Goal: Task Accomplishment & Management: Manage account settings

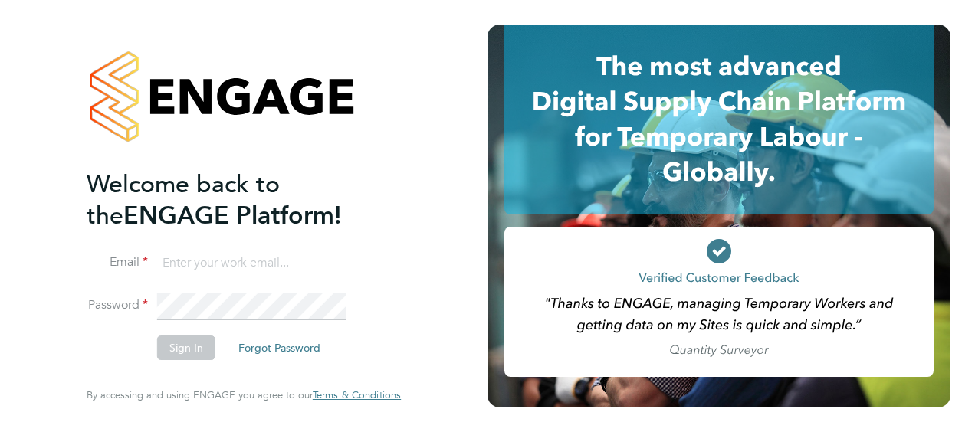
click at [279, 253] on input at bounding box center [251, 264] width 189 height 28
type input "[PERSON_NAME][EMAIL_ADDRESS][PERSON_NAME][PERSON_NAME][DOMAIN_NAME]"
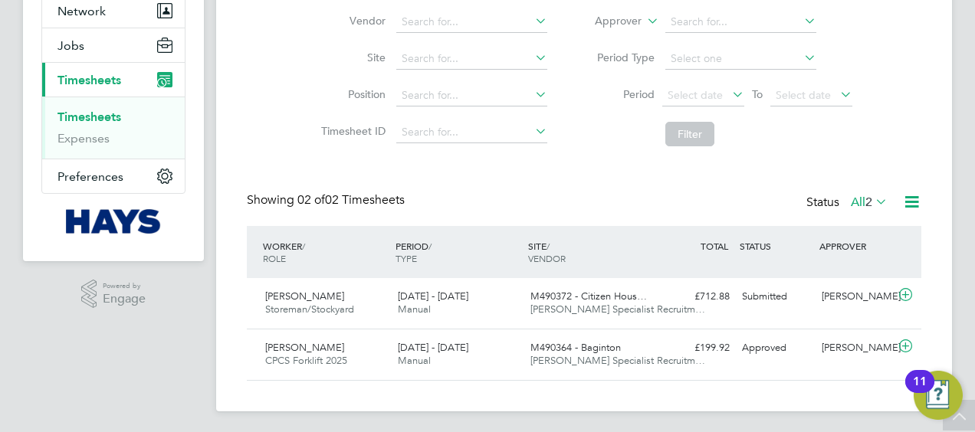
scroll to position [155, 0]
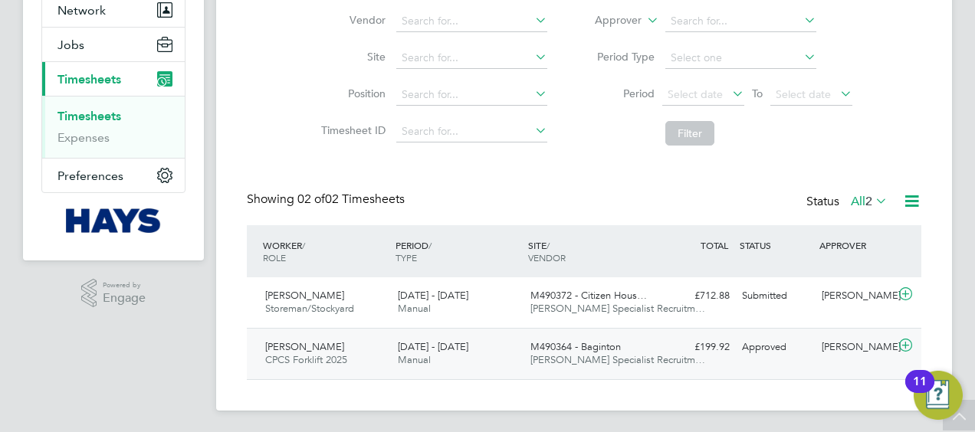
click at [325, 342] on span "Wayne Millward" at bounding box center [304, 346] width 79 height 13
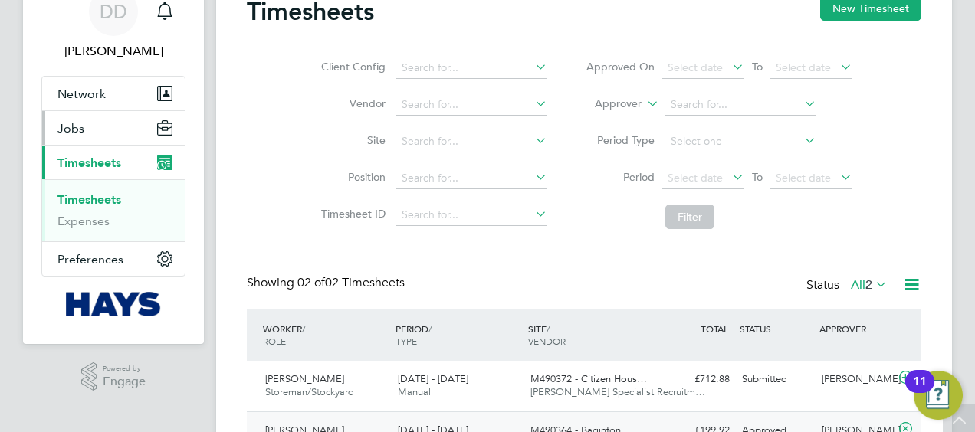
scroll to position [69, 0]
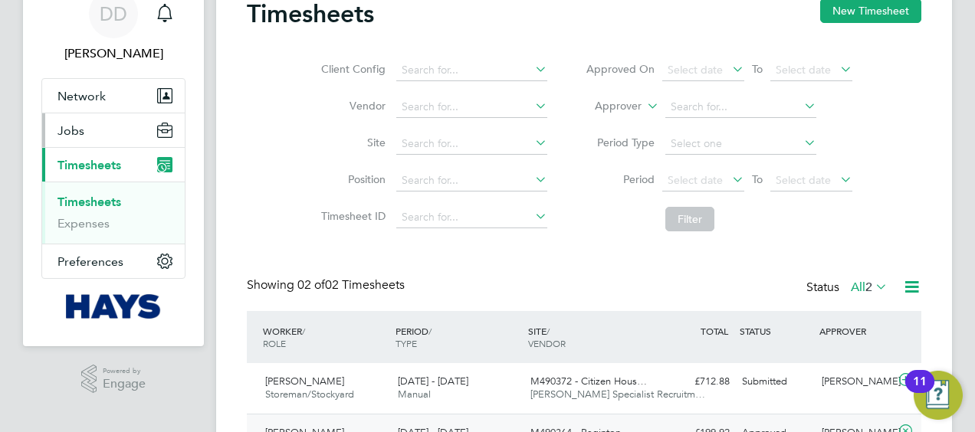
click at [120, 132] on button "Jobs" at bounding box center [113, 130] width 143 height 34
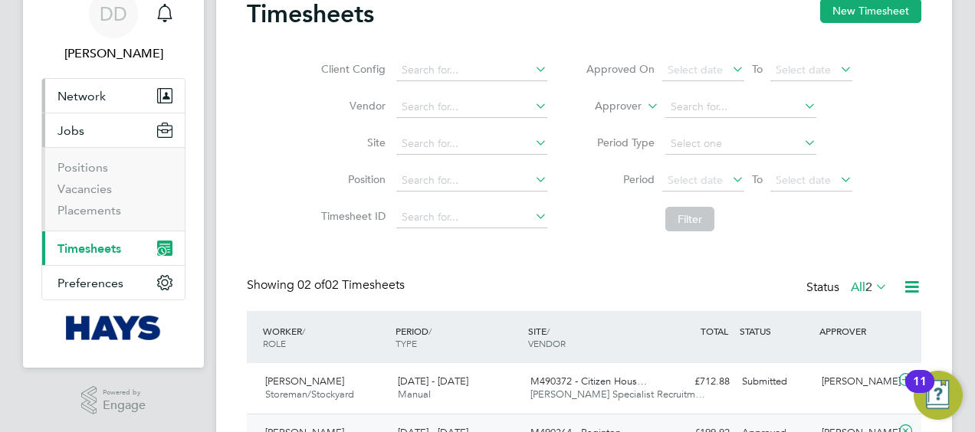
click at [82, 100] on span "Network" at bounding box center [82, 96] width 48 height 15
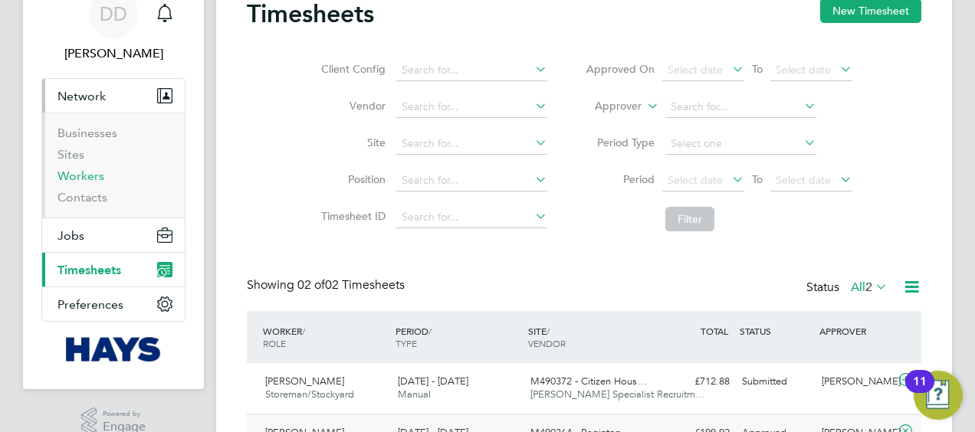
click at [83, 172] on link "Workers" at bounding box center [81, 176] width 47 height 15
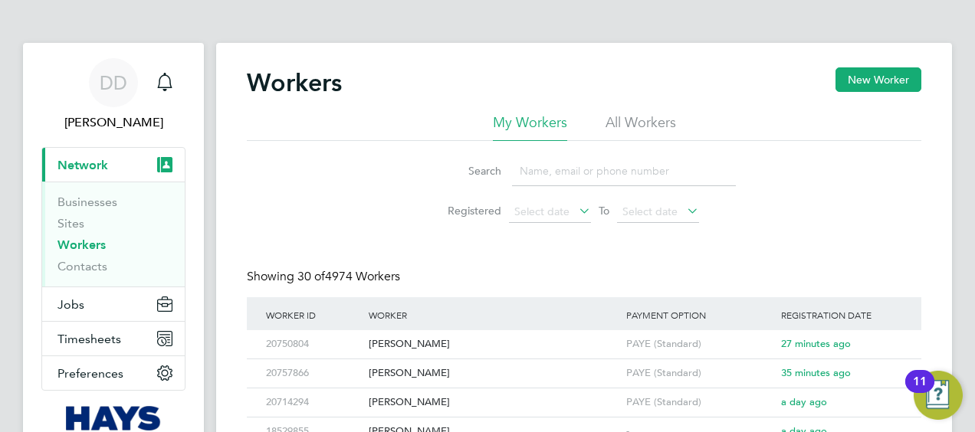
click at [538, 167] on input at bounding box center [624, 171] width 224 height 30
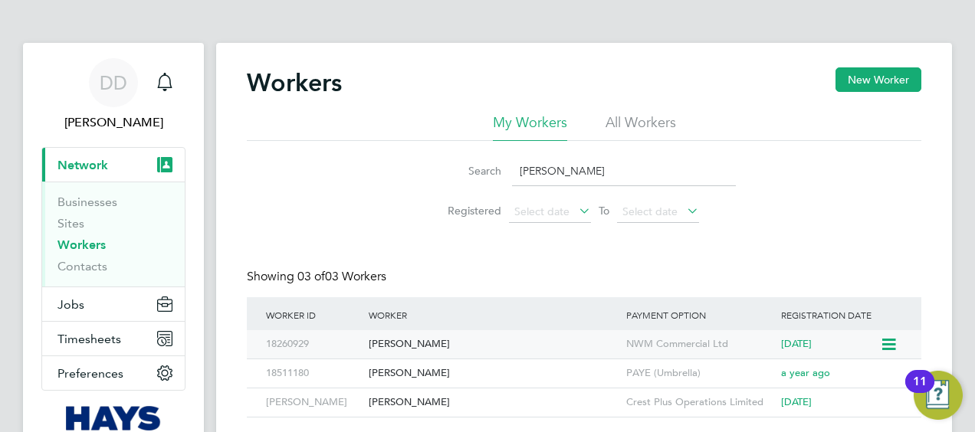
type input "millward"
click at [403, 354] on div "[PERSON_NAME]" at bounding box center [494, 344] width 258 height 28
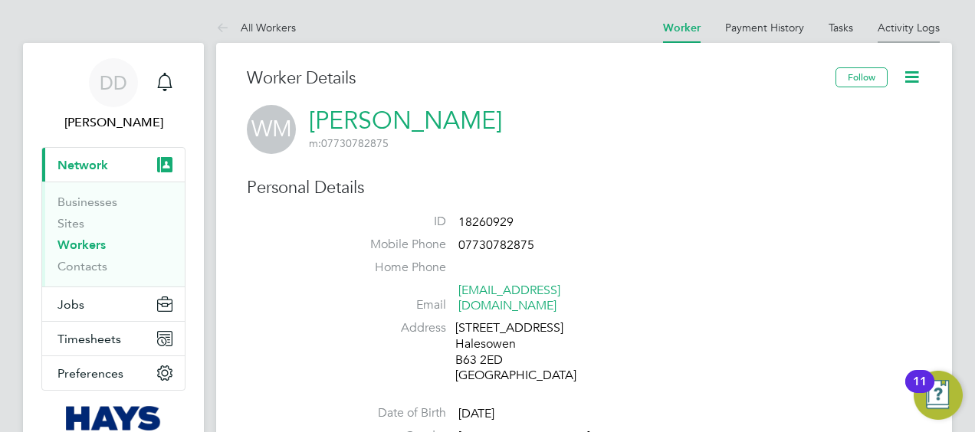
click at [892, 28] on link "Activity Logs" at bounding box center [909, 28] width 62 height 14
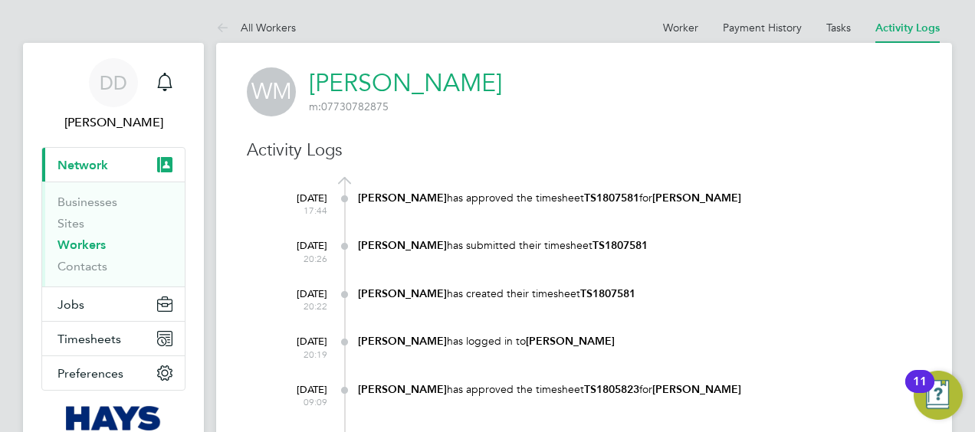
click at [956, 383] on img "Open Resource Center, 11 new notifications" at bounding box center [938, 395] width 49 height 49
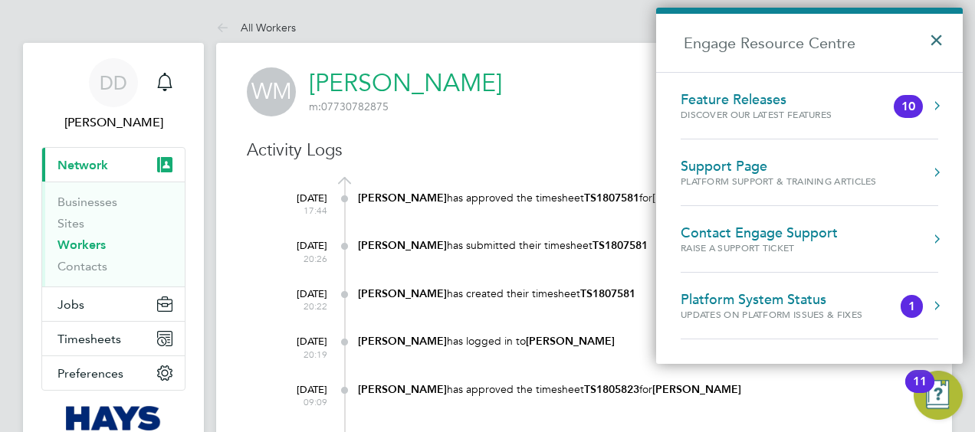
click at [940, 31] on button "×" at bounding box center [940, 35] width 22 height 34
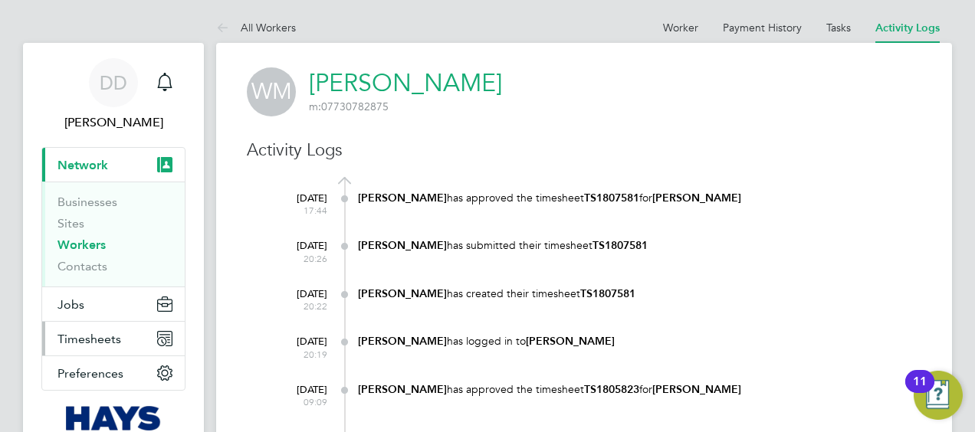
click at [105, 343] on span "Timesheets" at bounding box center [90, 339] width 64 height 15
click at [113, 327] on button "Timesheets" at bounding box center [113, 339] width 143 height 34
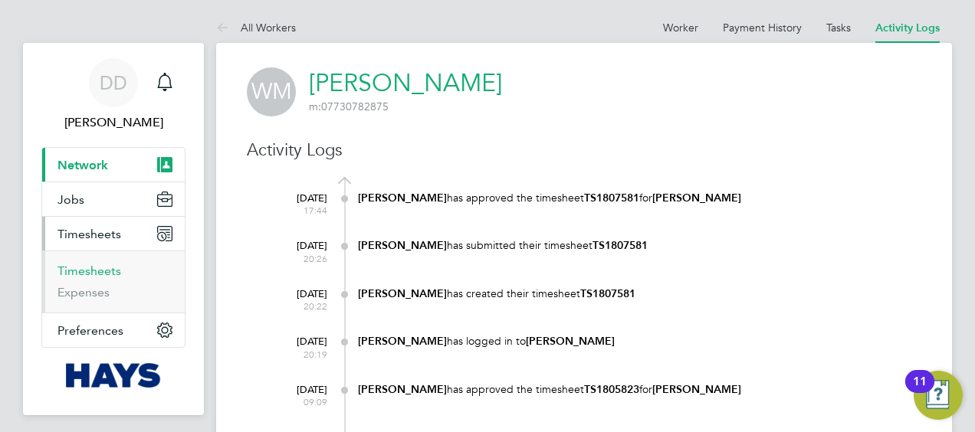
click at [95, 271] on link "Timesheets" at bounding box center [90, 271] width 64 height 15
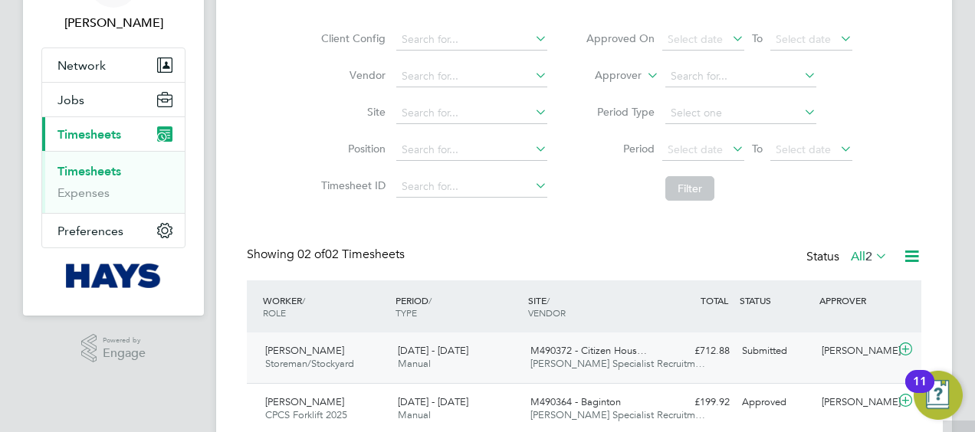
scroll to position [156, 0]
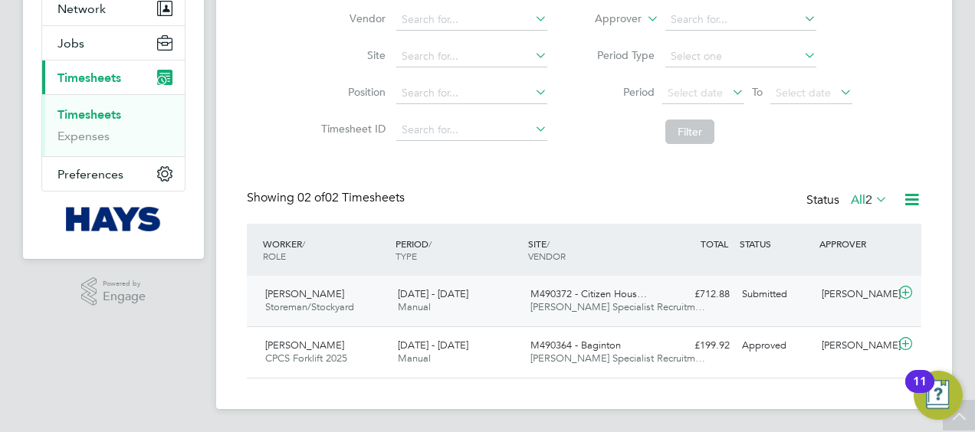
drag, startPoint x: 756, startPoint y: 273, endPoint x: 742, endPoint y: 291, distance: 23.0
click at [755, 274] on div "WORKER / ROLE WORKER / PERIOD PERIOD / TYPE SITE / VENDOR TOTAL TOTAL / STATUS …" at bounding box center [584, 250] width 675 height 52
click at [725, 308] on div "Robert Mcclelland Storeman/Stockyard 16 - 22 Aug 2025 16 - 22 Aug 2025 Manual M…" at bounding box center [584, 301] width 675 height 51
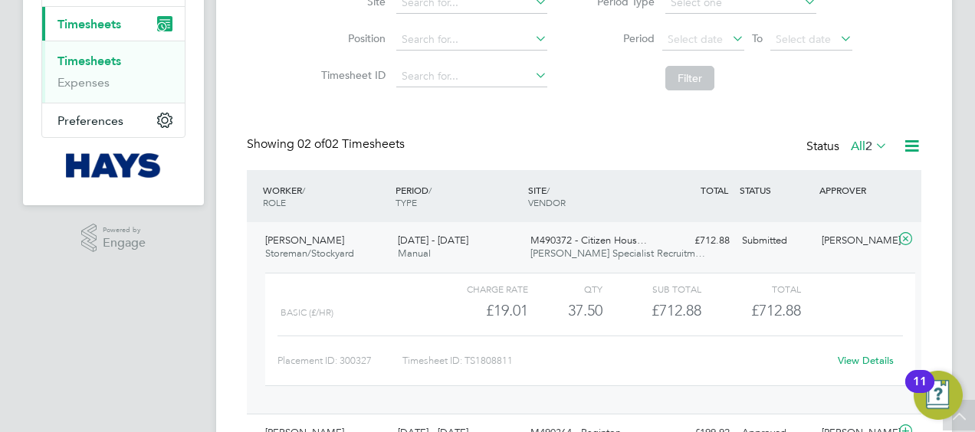
scroll to position [233, 0]
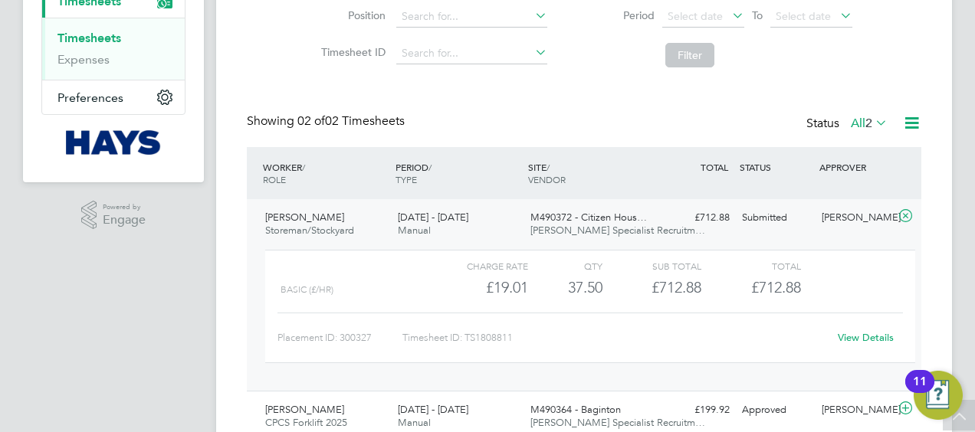
click at [845, 333] on link "View Details" at bounding box center [866, 337] width 56 height 13
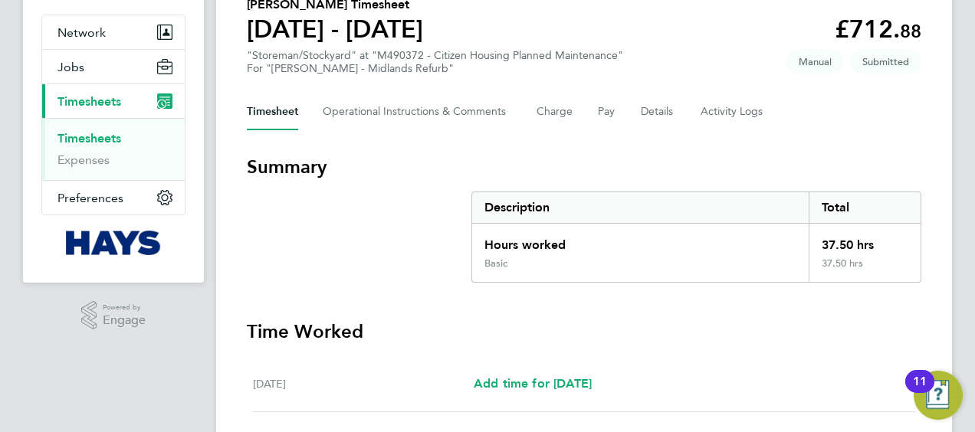
scroll to position [59, 0]
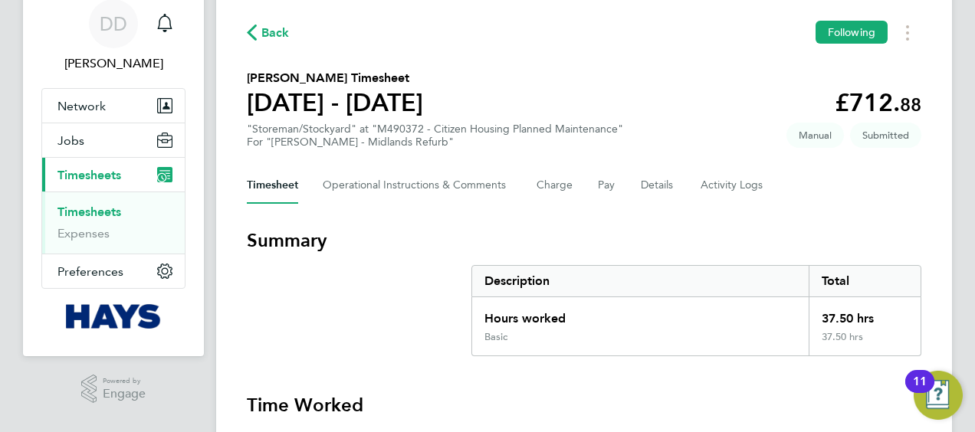
click at [686, 183] on div "Timesheet Operational Instructions & Comments Charge Pay Details Activity Logs" at bounding box center [584, 185] width 675 height 37
click at [715, 185] on Logs-tab "Activity Logs" at bounding box center [733, 185] width 64 height 37
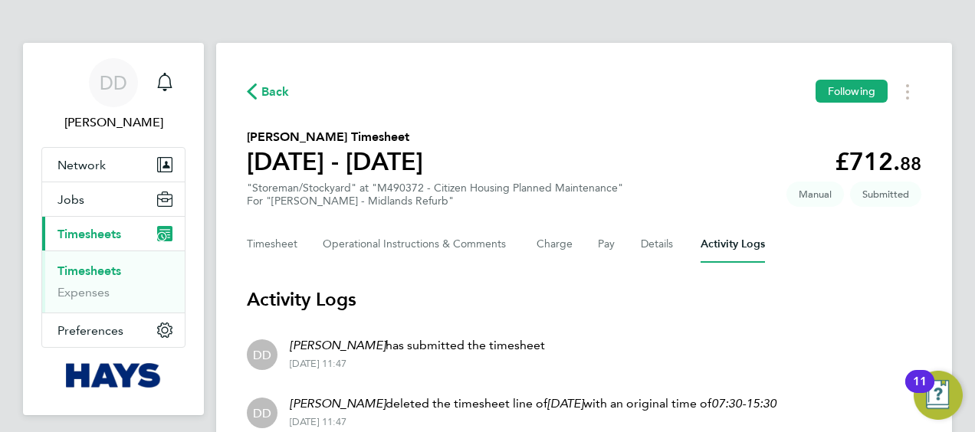
scroll to position [127, 0]
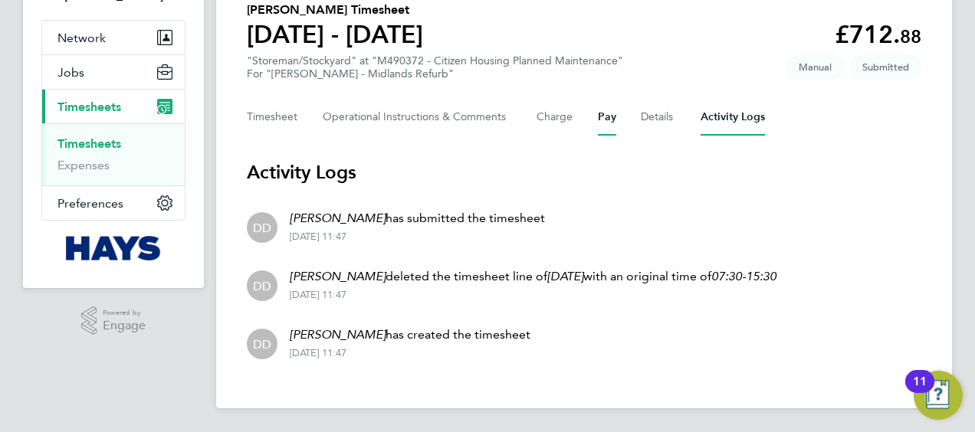
click at [615, 118] on div "Timesheet Operational Instructions & Comments Charge Pay Details Activity Logs" at bounding box center [584, 117] width 675 height 37
click at [612, 117] on button "Pay" at bounding box center [607, 117] width 18 height 37
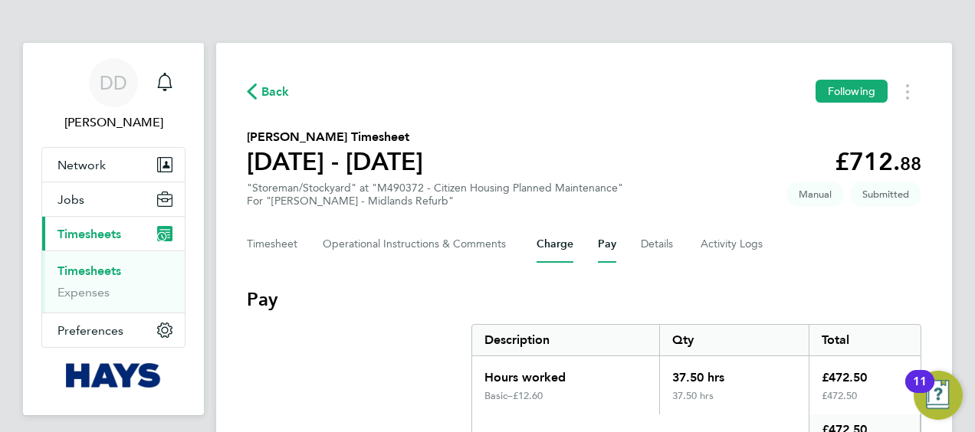
click at [561, 233] on button "Charge" at bounding box center [555, 244] width 37 height 37
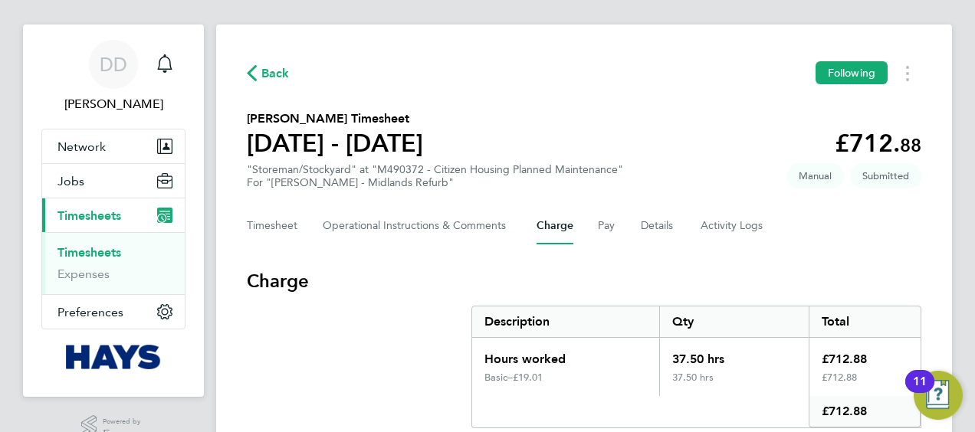
scroll to position [74, 0]
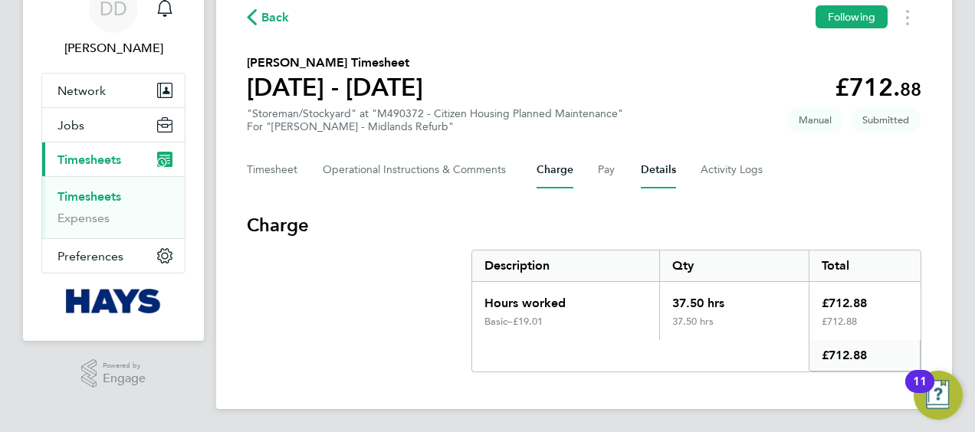
click at [644, 176] on button "Details" at bounding box center [658, 170] width 35 height 37
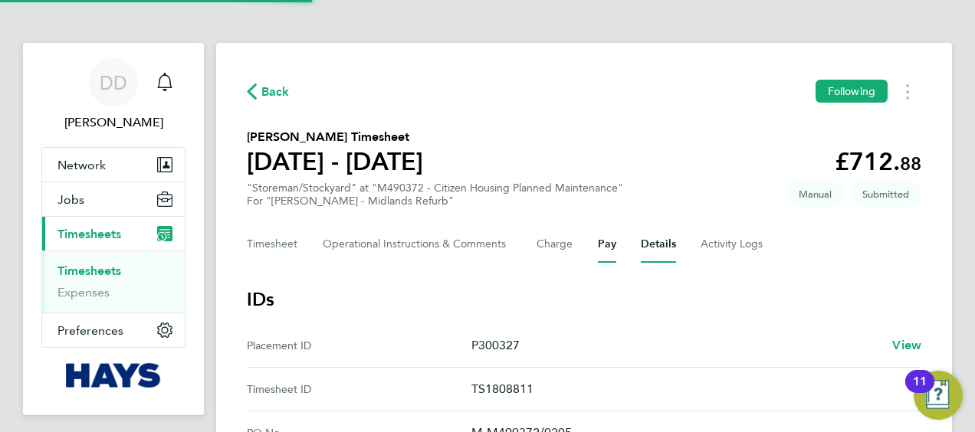
click at [607, 252] on button "Pay" at bounding box center [607, 244] width 18 height 37
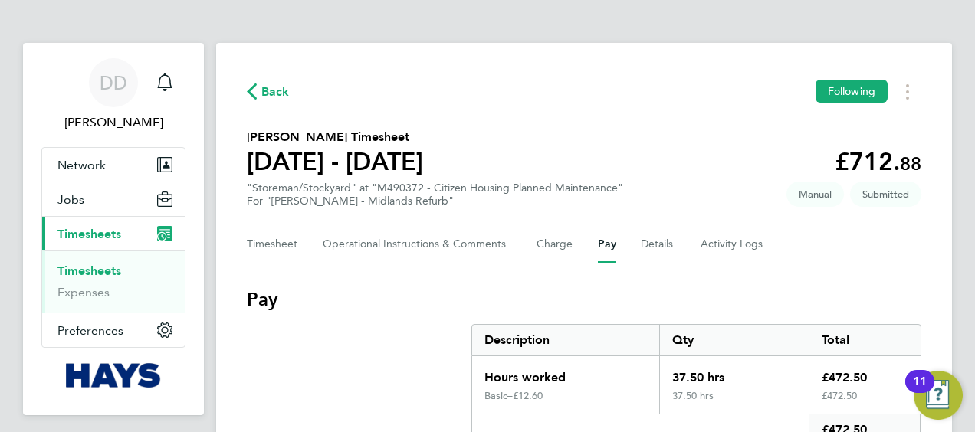
click at [638, 244] on div "Timesheet Operational Instructions & Comments Charge Pay Details Activity Logs" at bounding box center [584, 244] width 675 height 37
click at [655, 242] on button "Details" at bounding box center [658, 244] width 35 height 37
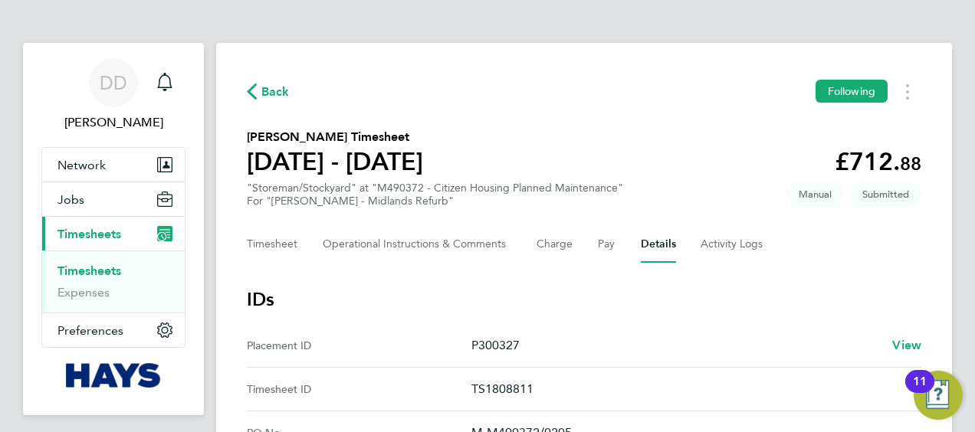
click at [260, 96] on span "Back" at bounding box center [268, 91] width 43 height 15
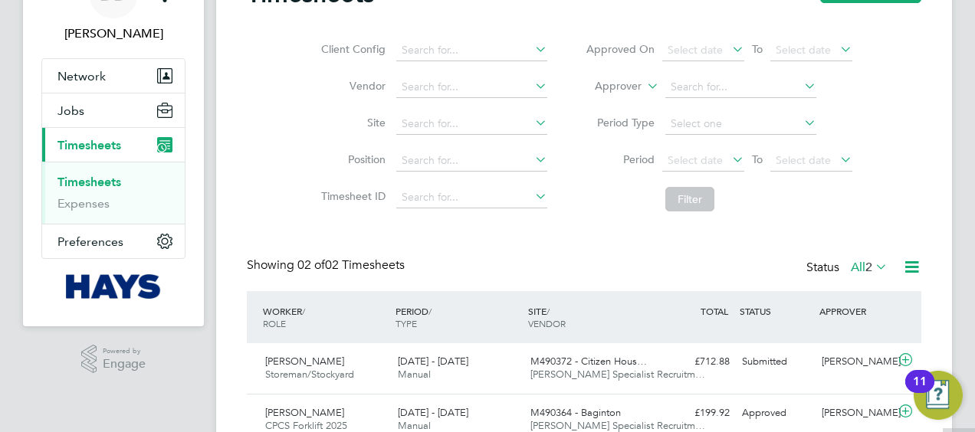
scroll to position [156, 0]
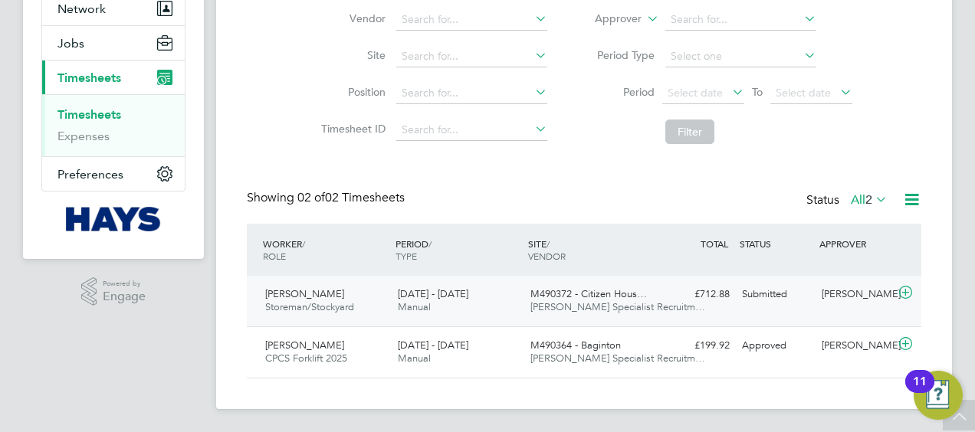
click at [442, 316] on div "16 - 22 Aug 2025 Manual" at bounding box center [458, 301] width 133 height 38
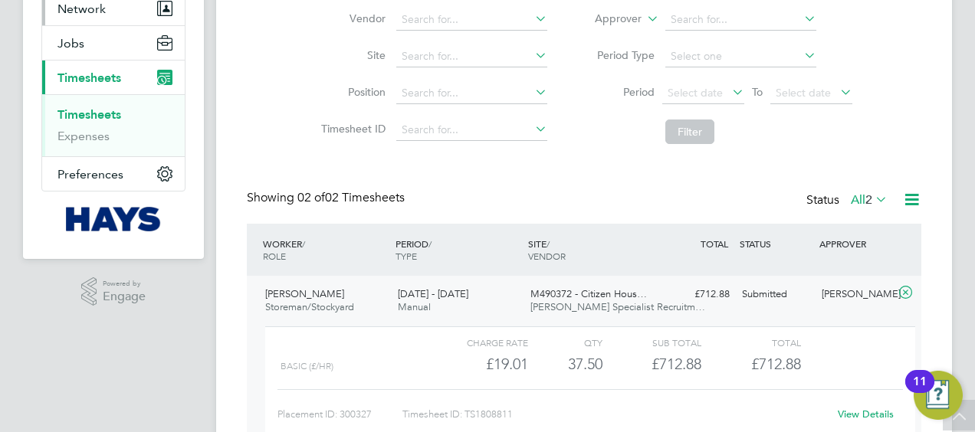
scroll to position [3, 0]
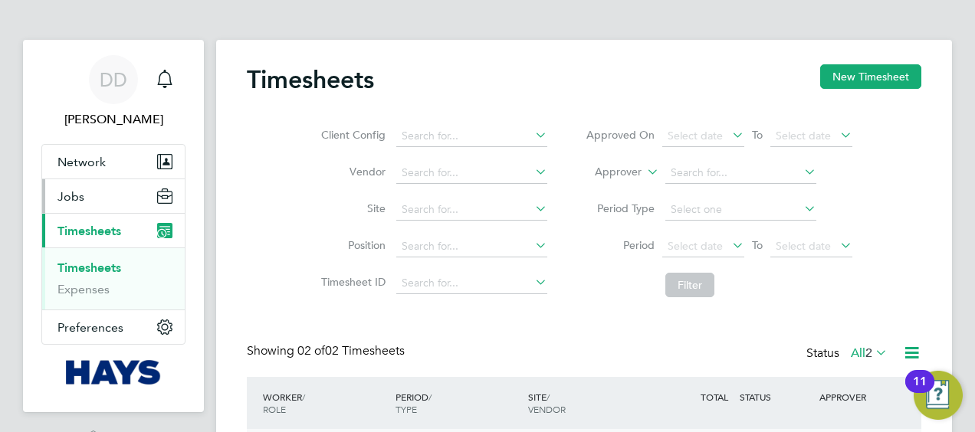
click at [110, 197] on button "Jobs" at bounding box center [113, 196] width 143 height 34
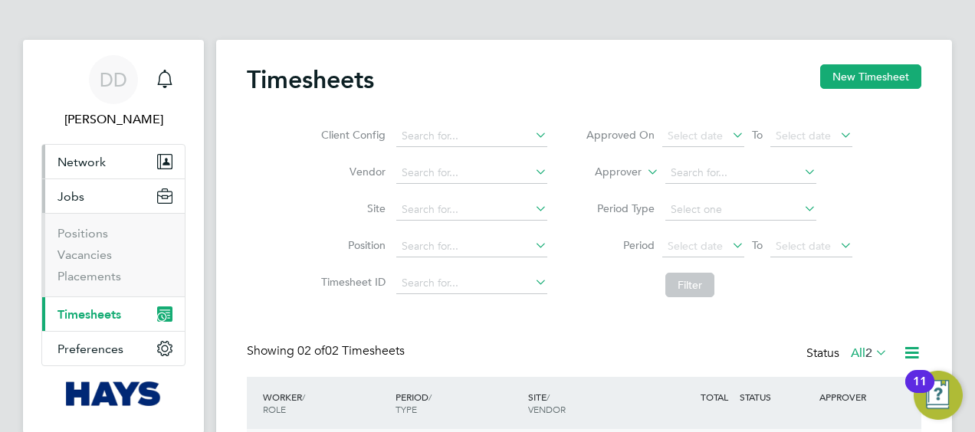
click at [118, 162] on button "Network" at bounding box center [113, 162] width 143 height 34
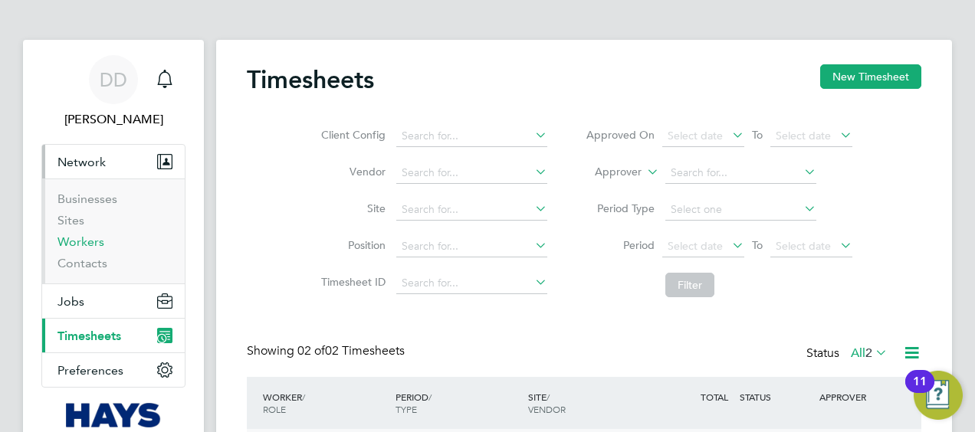
click at [86, 245] on link "Workers" at bounding box center [81, 242] width 47 height 15
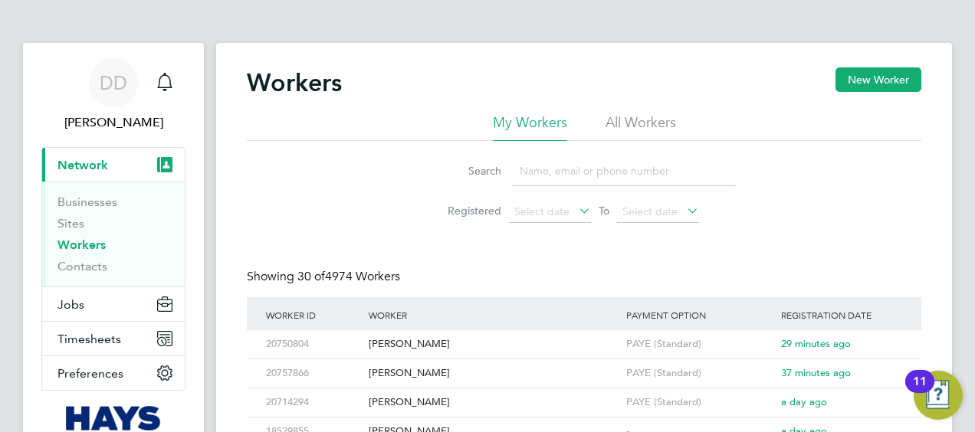
click at [569, 175] on input at bounding box center [624, 171] width 224 height 30
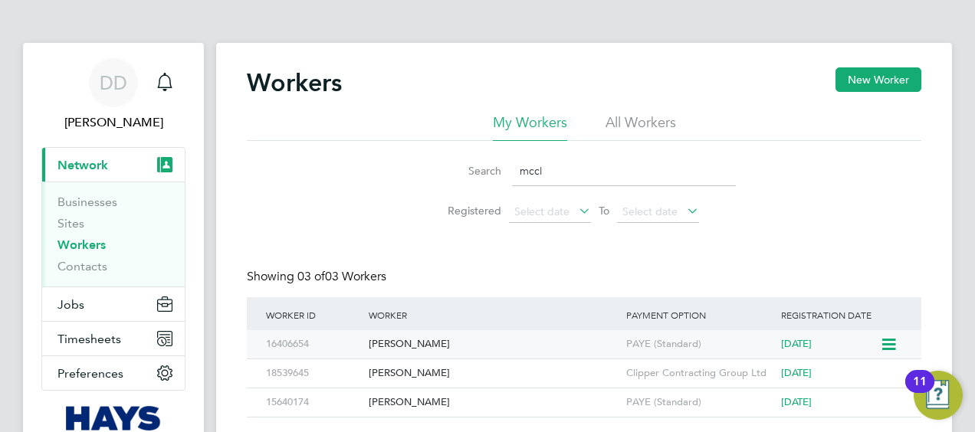
type input "mccl"
click at [469, 338] on div "Robert Mcclelland" at bounding box center [494, 344] width 258 height 28
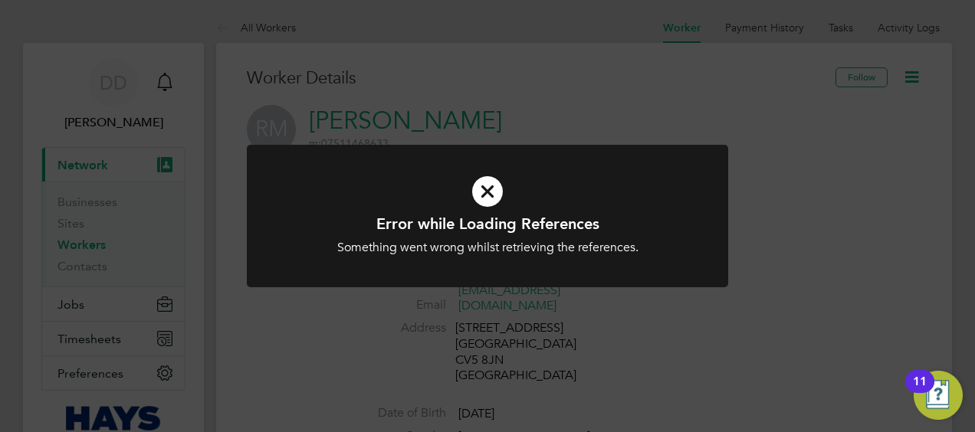
click at [471, 192] on icon at bounding box center [487, 192] width 399 height 60
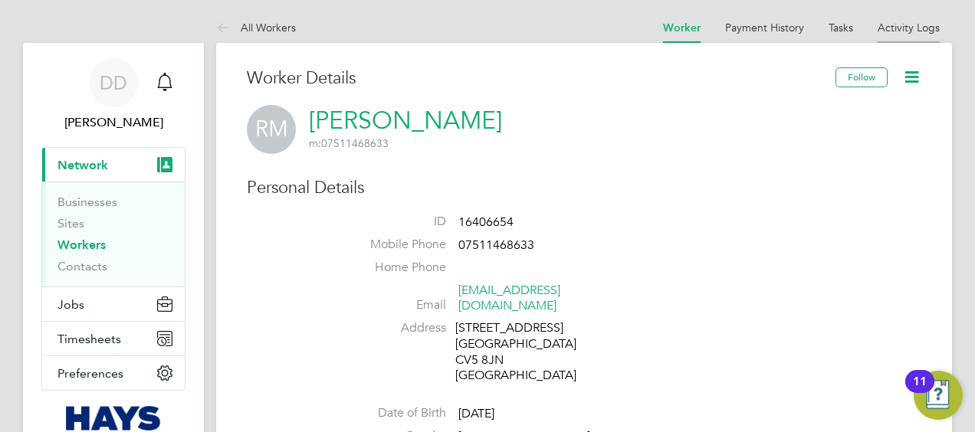
click at [908, 27] on link "Activity Logs" at bounding box center [909, 28] width 62 height 14
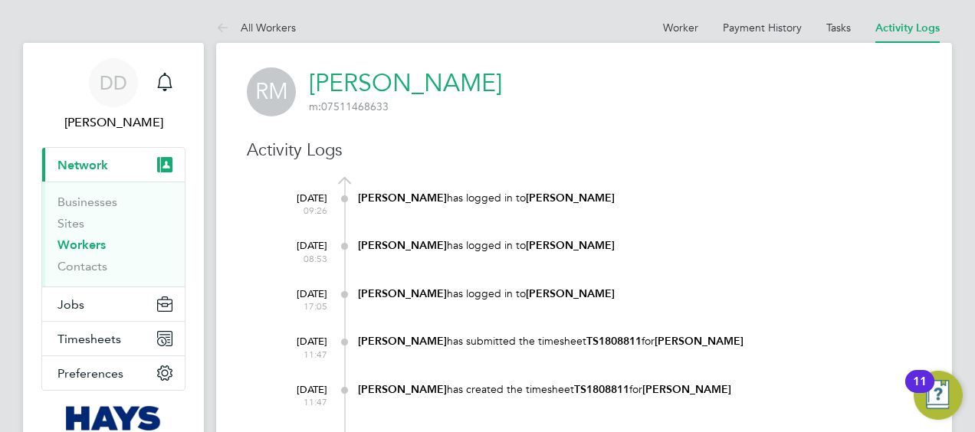
click at [70, 241] on link "Workers" at bounding box center [82, 245] width 48 height 15
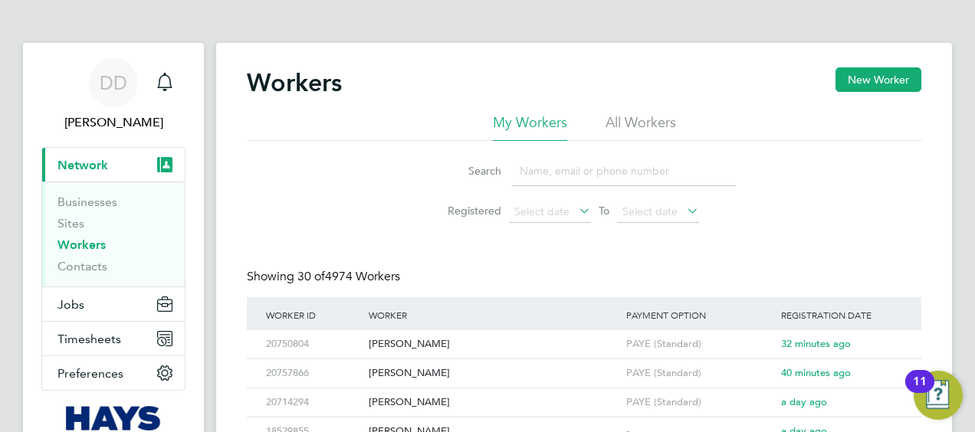
click at [613, 183] on input at bounding box center [624, 171] width 224 height 30
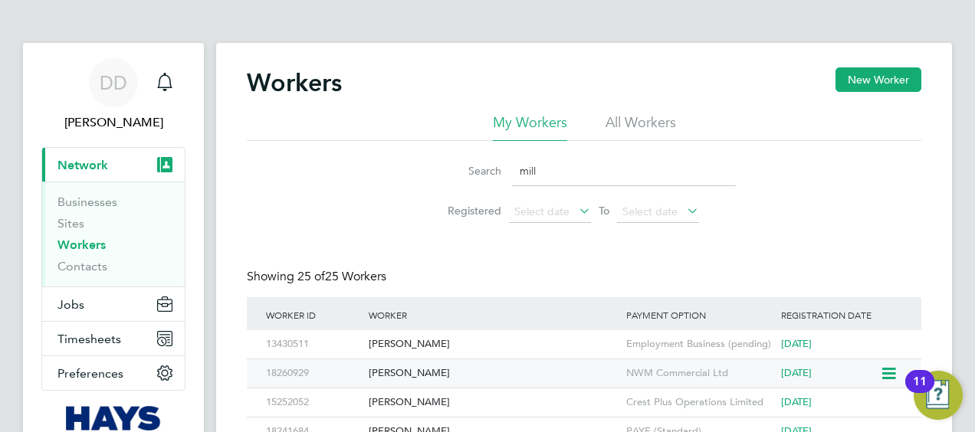
type input "mill"
click at [436, 361] on div "[PERSON_NAME]" at bounding box center [494, 374] width 258 height 28
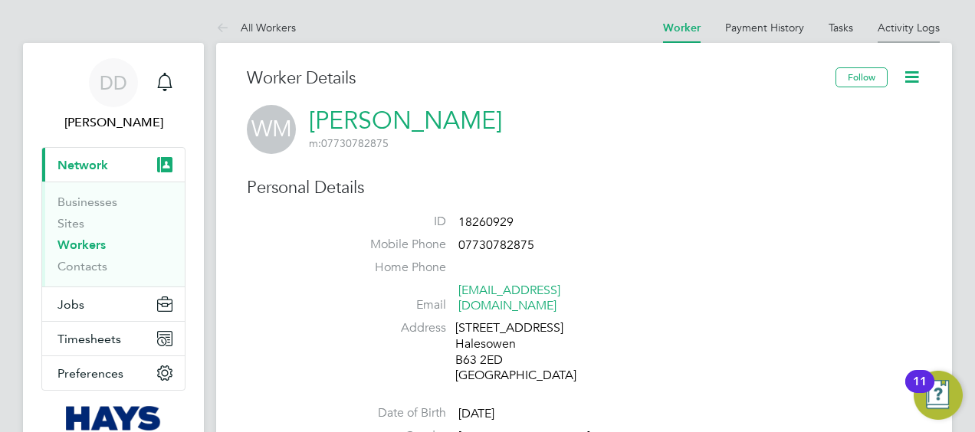
click at [886, 33] on link "Activity Logs" at bounding box center [909, 28] width 62 height 14
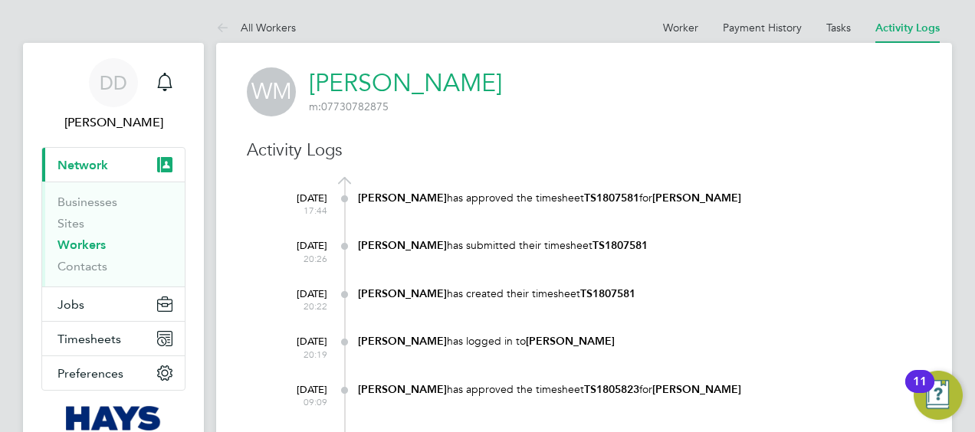
click at [888, 31] on link "Activity Logs" at bounding box center [908, 27] width 64 height 13
click at [910, 26] on link "Activity Logs" at bounding box center [908, 27] width 64 height 13
click at [260, 18] on li "All Workers" at bounding box center [256, 27] width 80 height 31
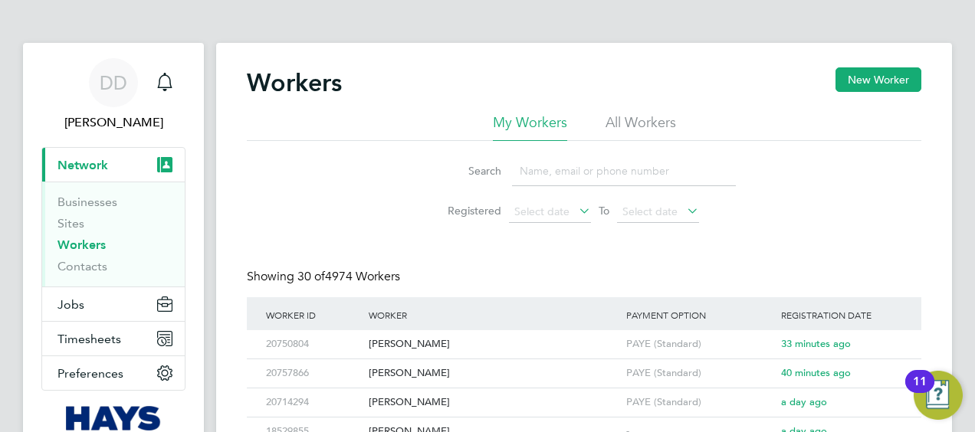
click at [577, 179] on input at bounding box center [624, 171] width 224 height 30
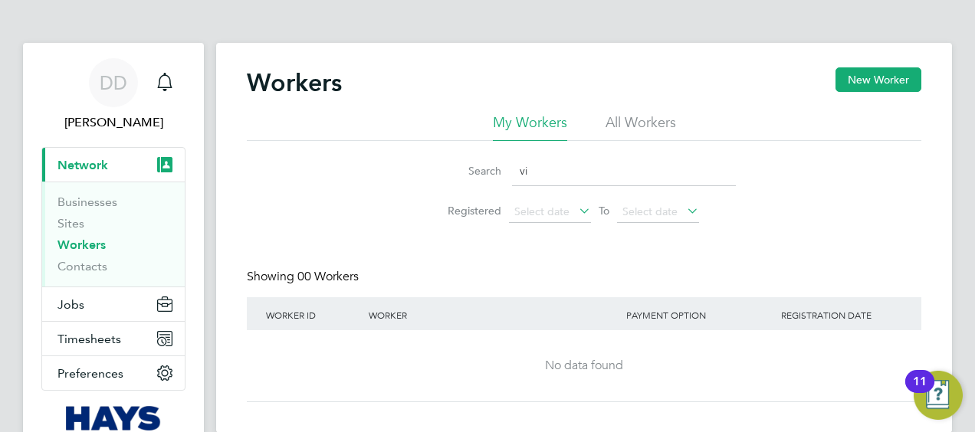
type input "v"
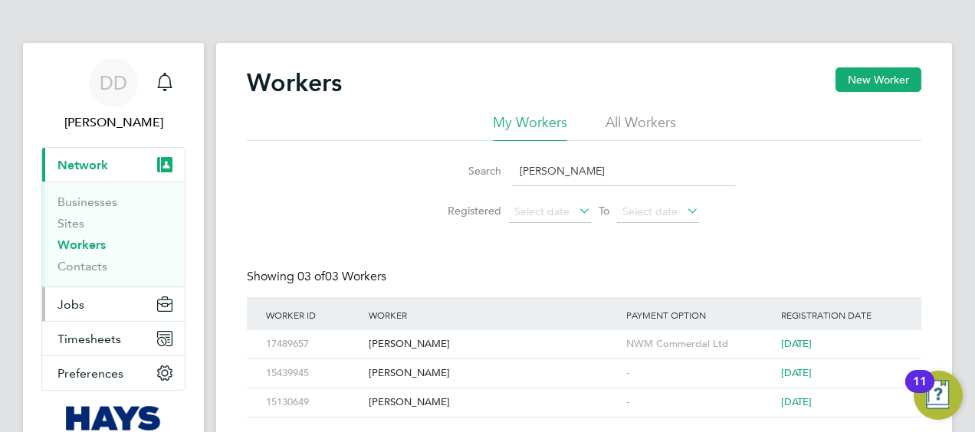
type input "[PERSON_NAME]"
click at [106, 307] on button "Jobs" at bounding box center [113, 305] width 143 height 34
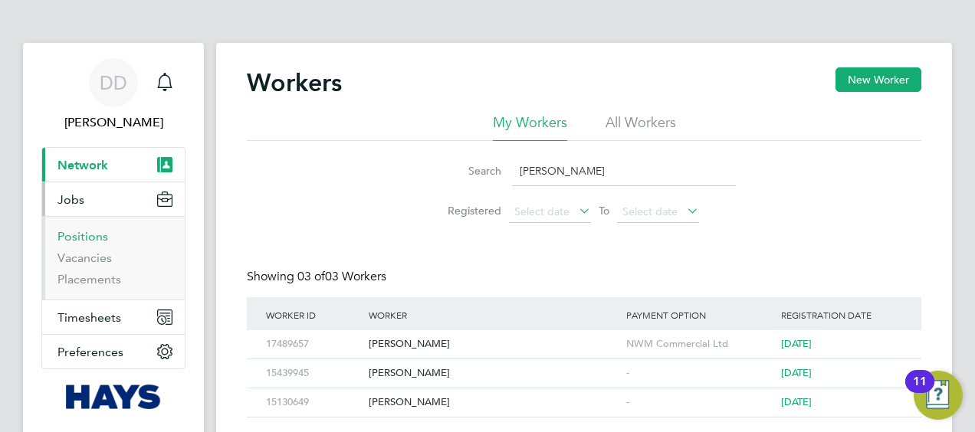
click at [99, 238] on link "Positions" at bounding box center [83, 236] width 51 height 15
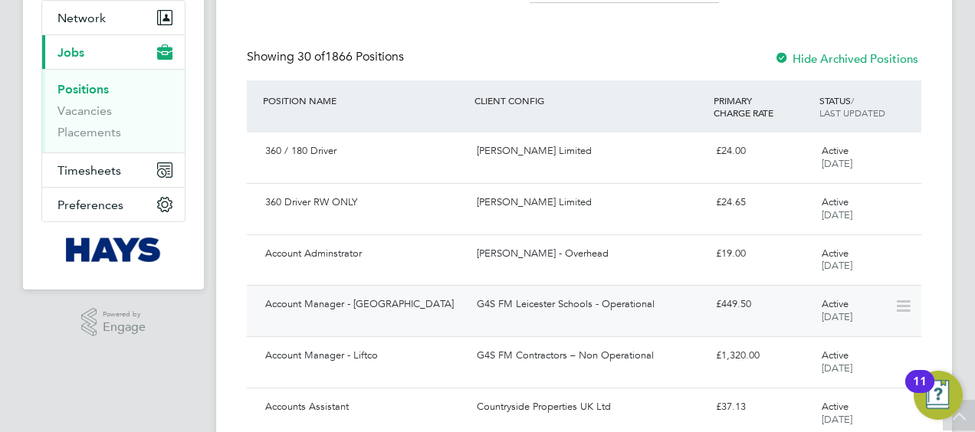
scroll to position [77, 0]
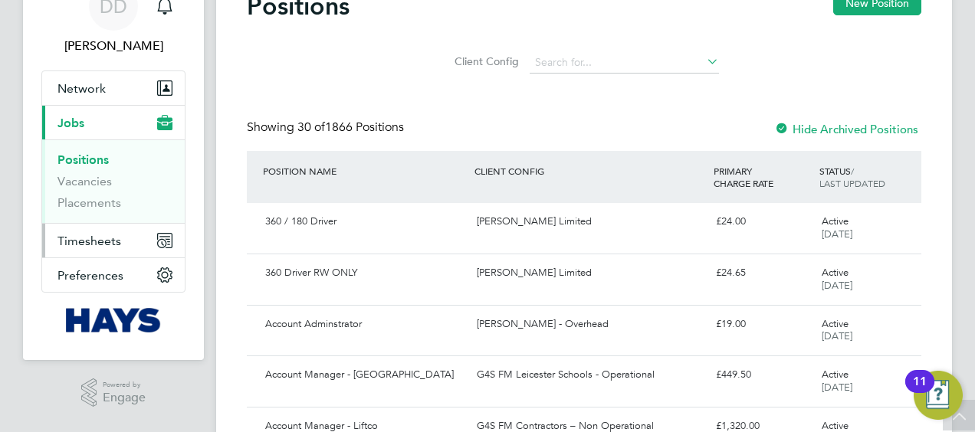
click at [58, 241] on span "Timesheets" at bounding box center [90, 241] width 64 height 15
